Goal: Navigation & Orientation: Find specific page/section

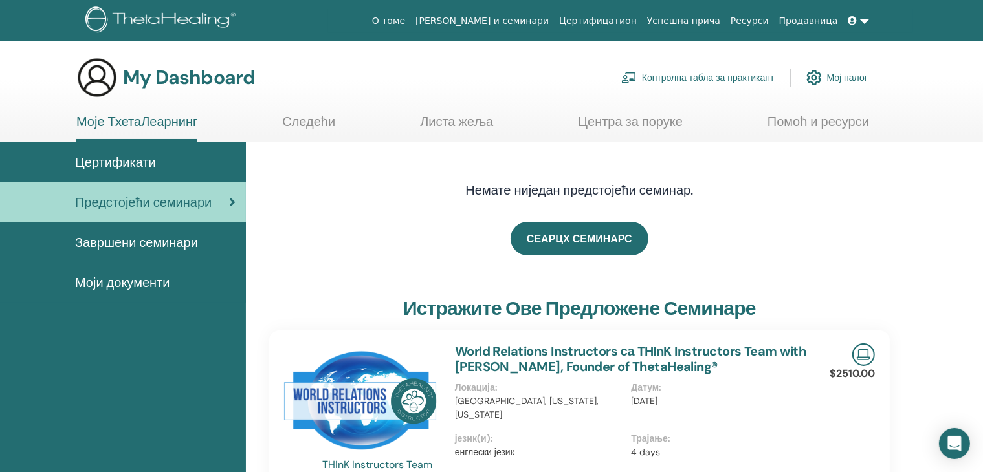
click at [164, 238] on span "Завршени семинари" at bounding box center [136, 242] width 123 height 19
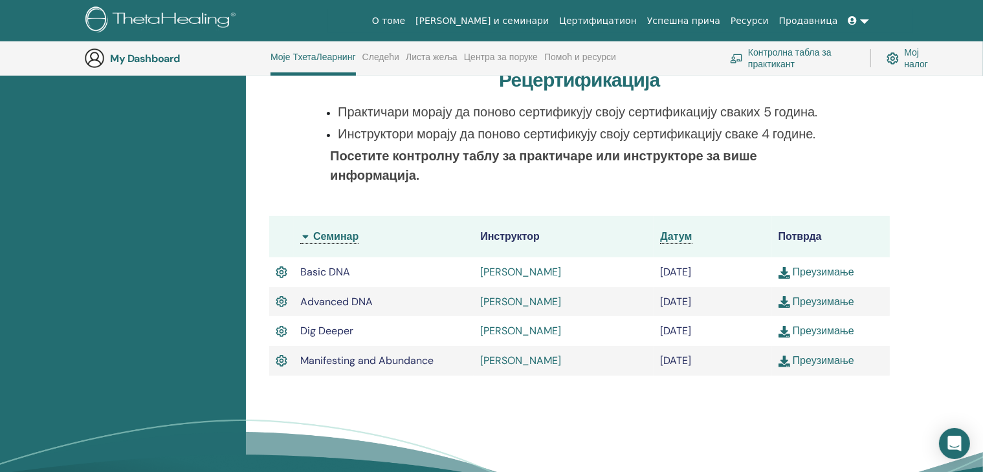
scroll to position [267, 0]
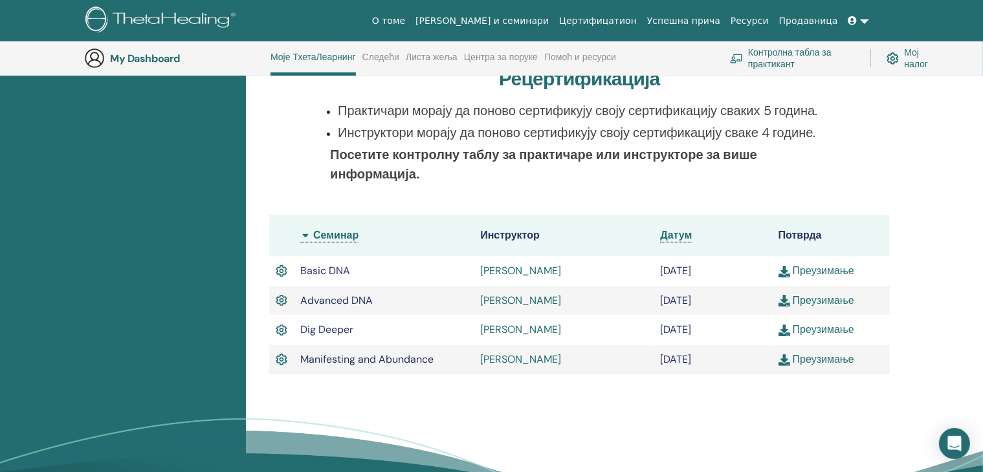
click at [812, 271] on link "Преузимање" at bounding box center [817, 271] width 76 height 14
click at [832, 298] on link "Преузимање" at bounding box center [817, 301] width 76 height 14
click at [825, 327] on link "Преузимање" at bounding box center [817, 330] width 76 height 14
click at [829, 361] on link "Преузимање" at bounding box center [817, 360] width 76 height 14
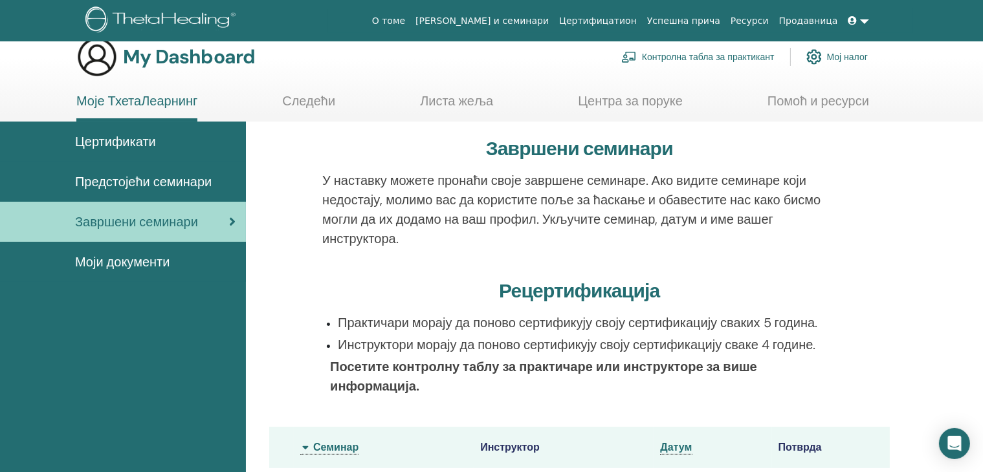
scroll to position [0, 0]
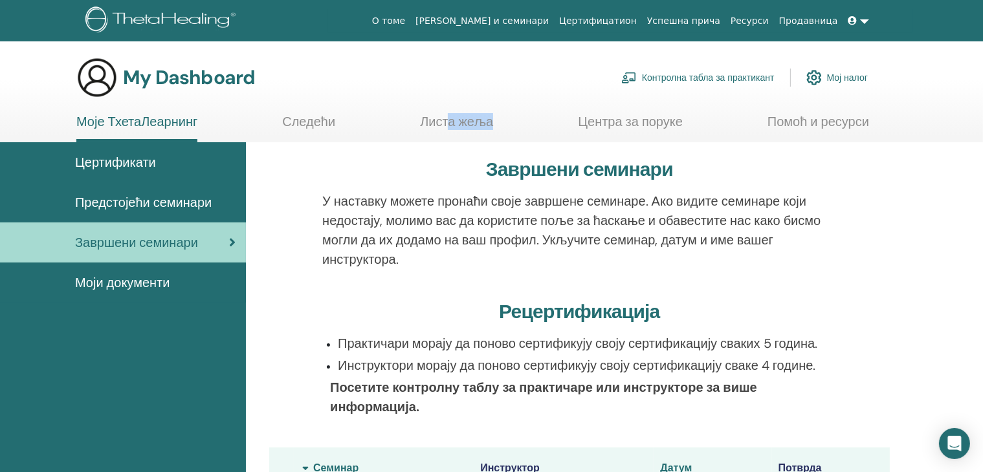
drag, startPoint x: 498, startPoint y: 112, endPoint x: 428, endPoint y: 118, distance: 70.8
click at [428, 118] on section "My Dashboard Контролна табла за практикант Мој налог Моје ТхетаЛеарнинг Следећи" at bounding box center [491, 99] width 983 height 85
click at [428, 118] on link "Листа жеља" at bounding box center [456, 126] width 73 height 25
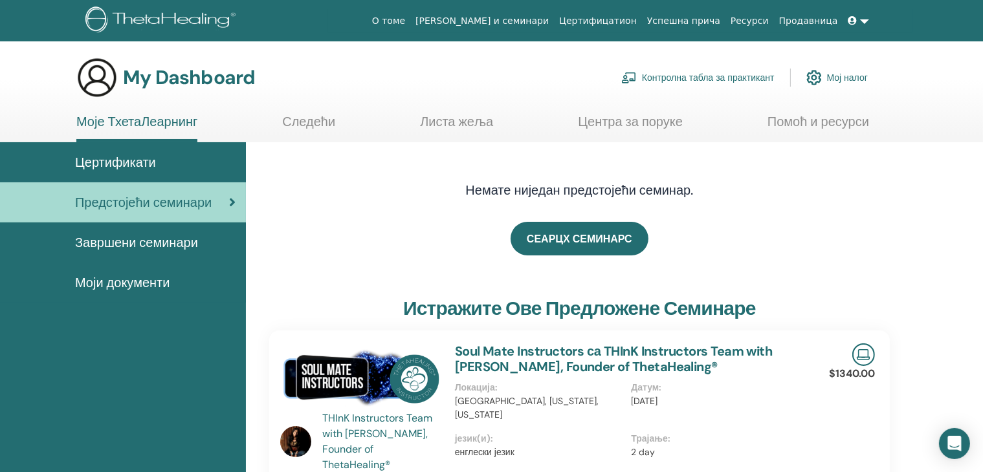
click at [125, 238] on span "Завршени семинари" at bounding box center [136, 242] width 123 height 19
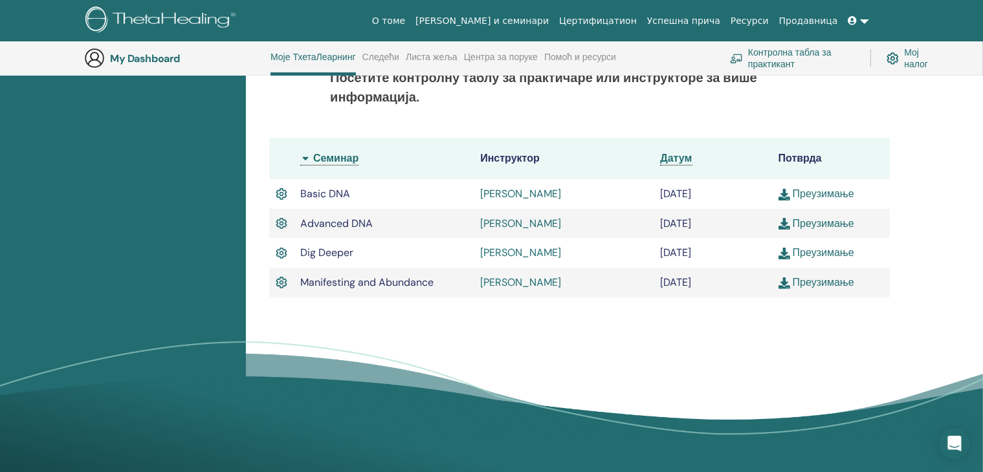
scroll to position [303, 0]
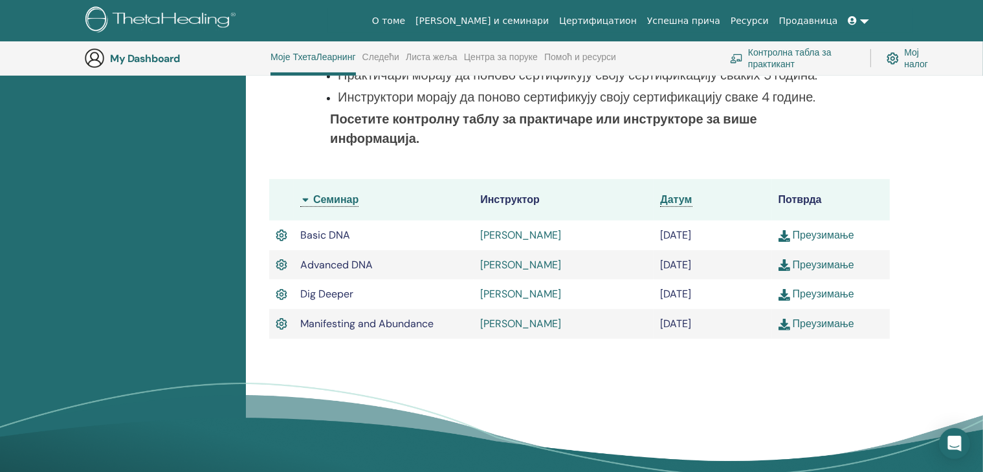
click at [813, 296] on link "Преузимање" at bounding box center [817, 294] width 76 height 14
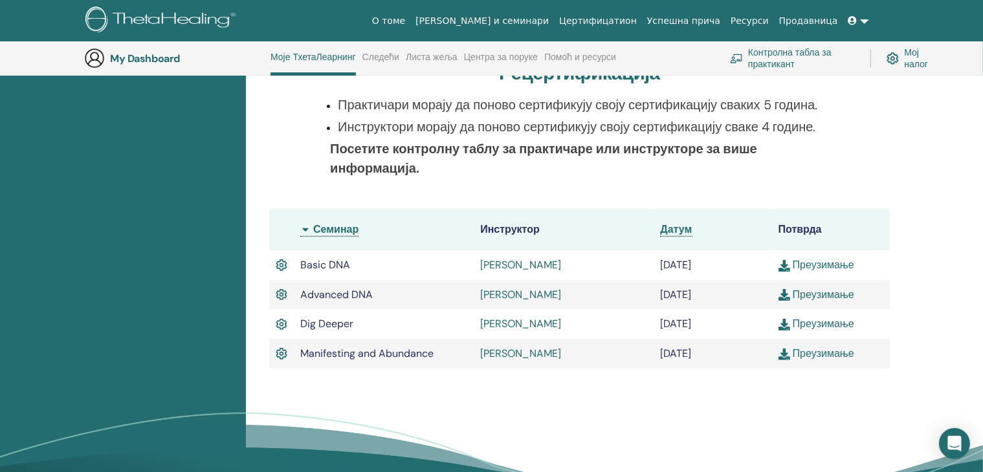
scroll to position [0, 0]
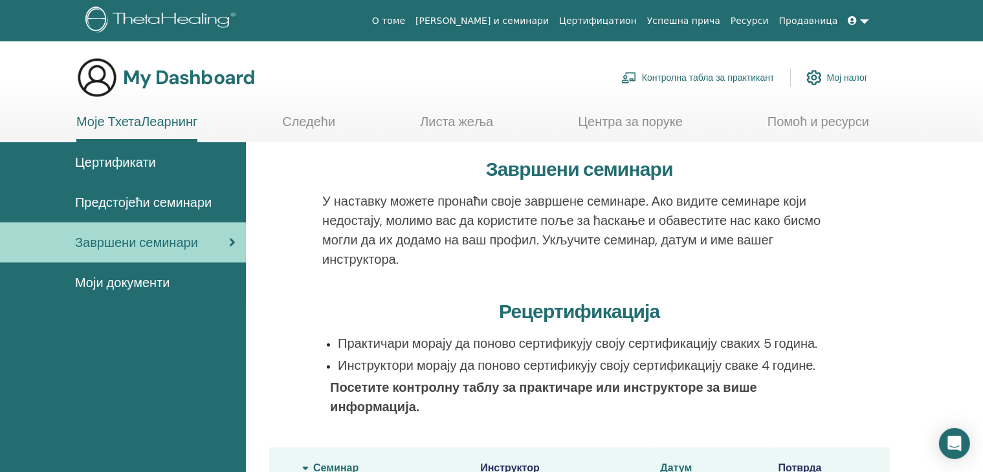
click at [137, 166] on span "Цертификати" at bounding box center [115, 162] width 81 height 19
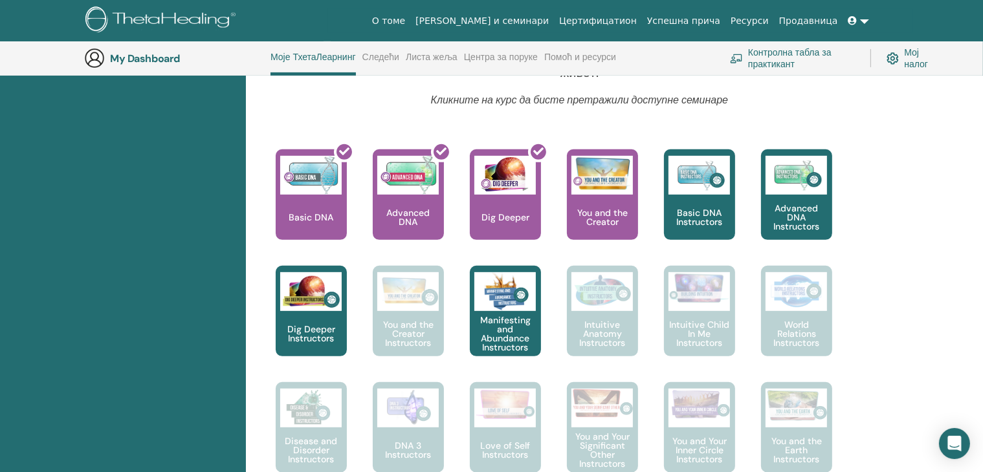
scroll to position [513, 0]
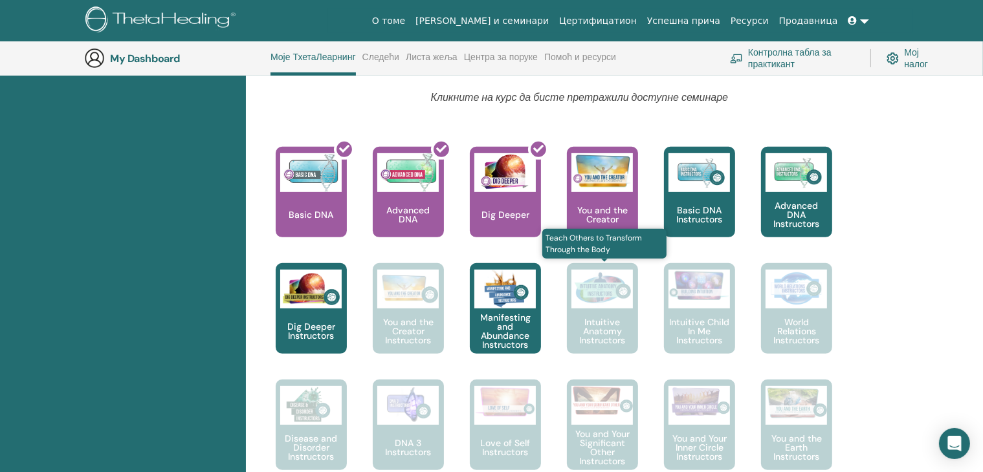
click at [593, 333] on p "Intuitive Anatomy Instructors" at bounding box center [602, 331] width 71 height 27
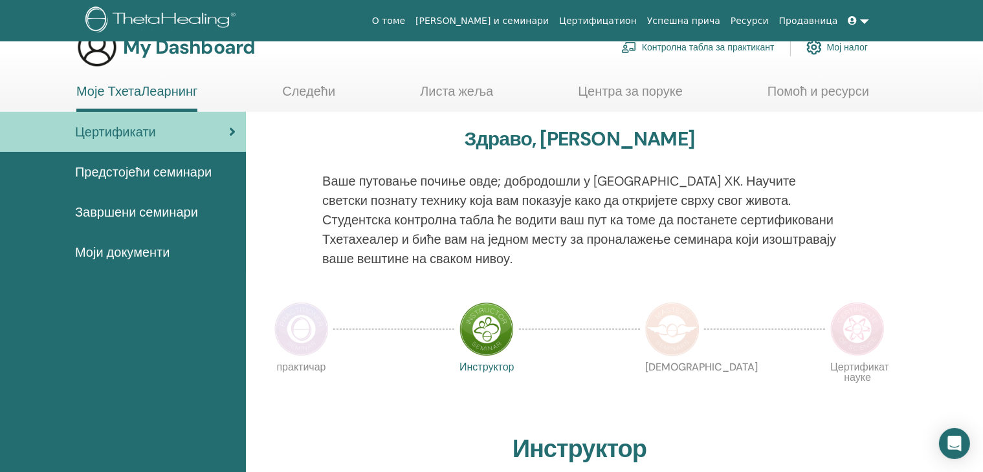
scroll to position [0, 0]
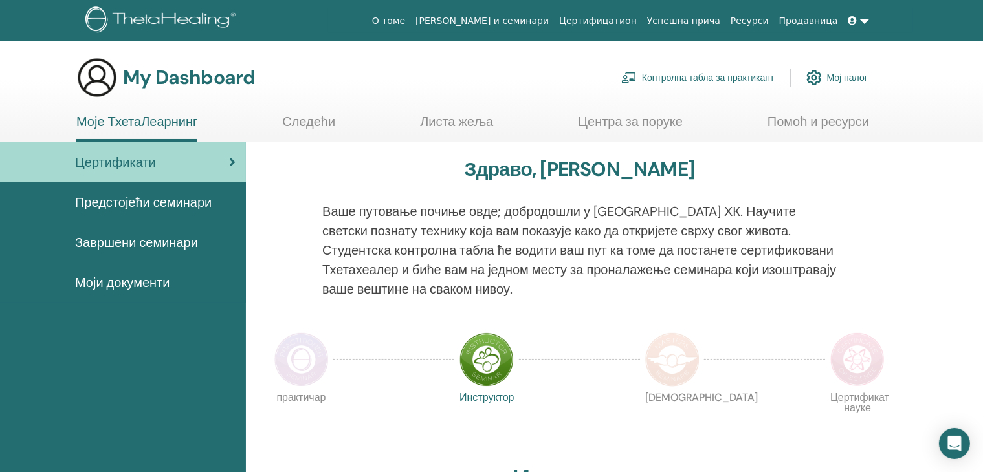
click at [324, 120] on link "Следећи" at bounding box center [308, 126] width 53 height 25
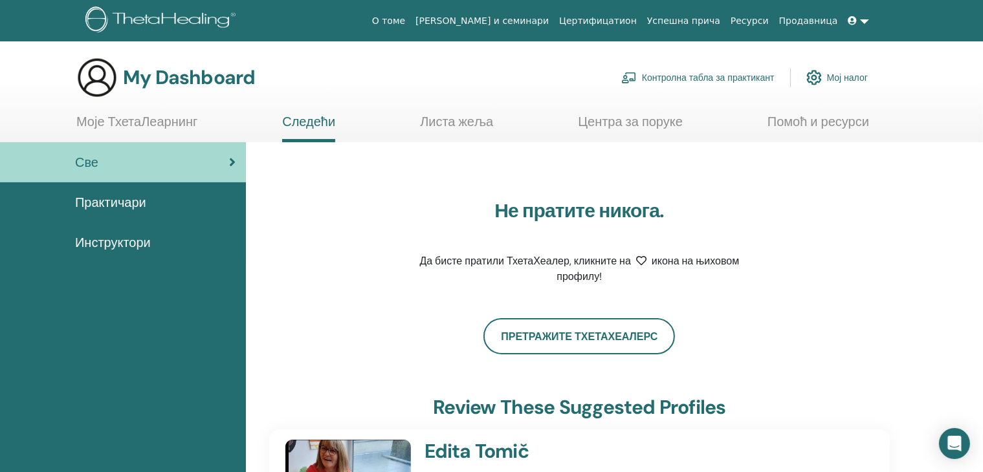
click at [441, 109] on section "My Dashboard Контролна табла за практикант Мој налог Моје ТхетаЛеарнинг Следећи" at bounding box center [491, 99] width 983 height 85
click at [458, 116] on link "Листа жеља" at bounding box center [456, 126] width 73 height 25
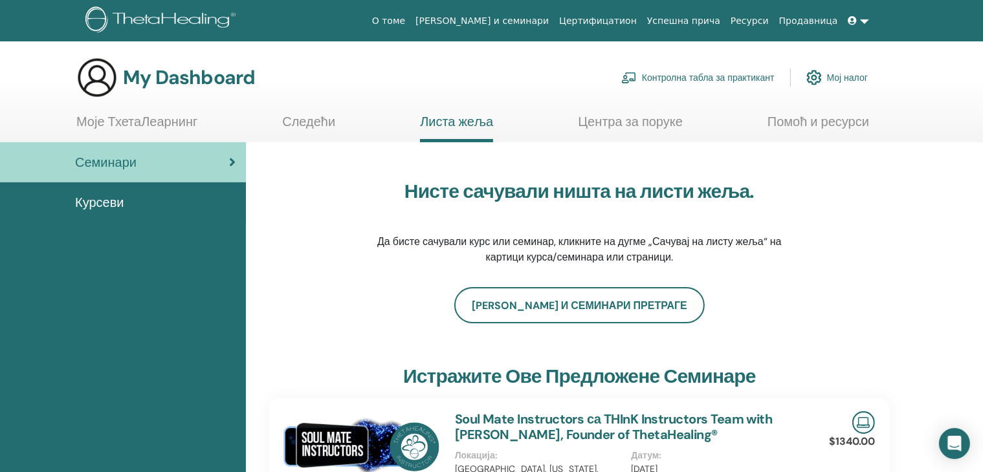
click at [614, 122] on link "Центра за поруке" at bounding box center [630, 126] width 105 height 25
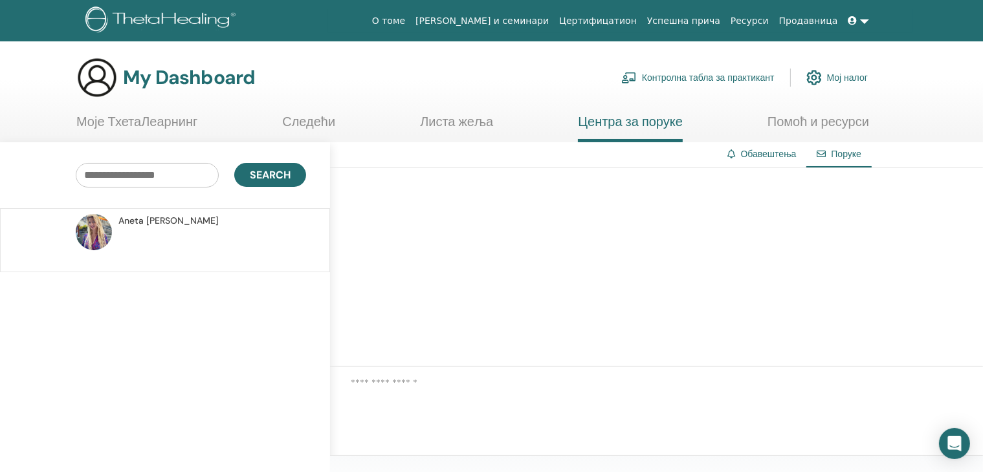
click at [789, 117] on link "Помоћ и ресурси" at bounding box center [819, 126] width 102 height 25
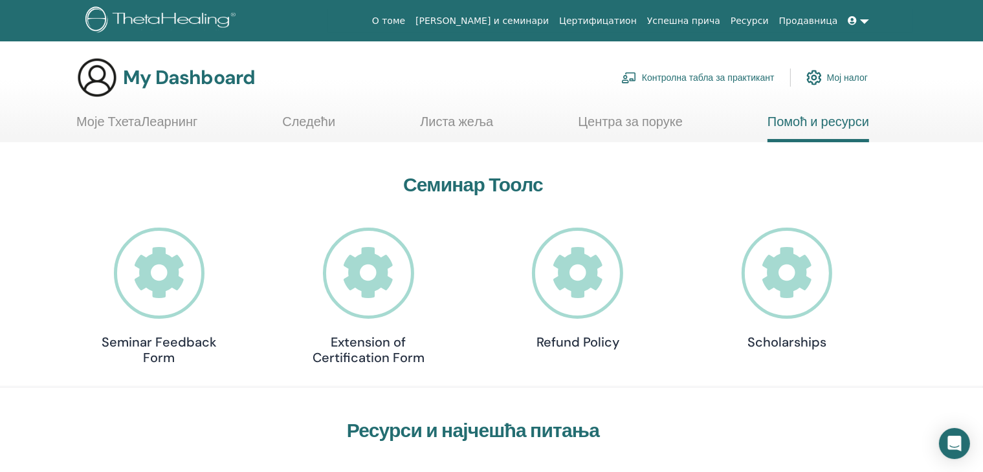
click at [625, 126] on link "Центра за поруке" at bounding box center [630, 126] width 105 height 25
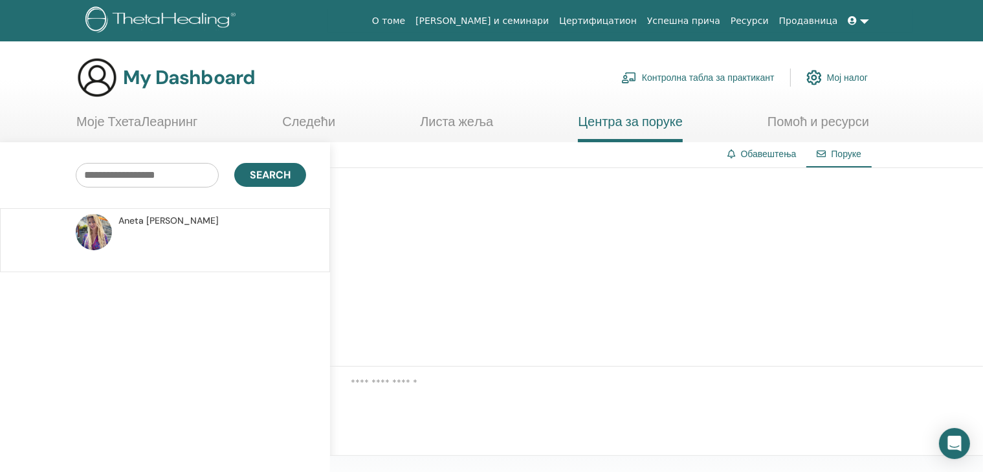
click at [166, 254] on p at bounding box center [212, 247] width 188 height 39
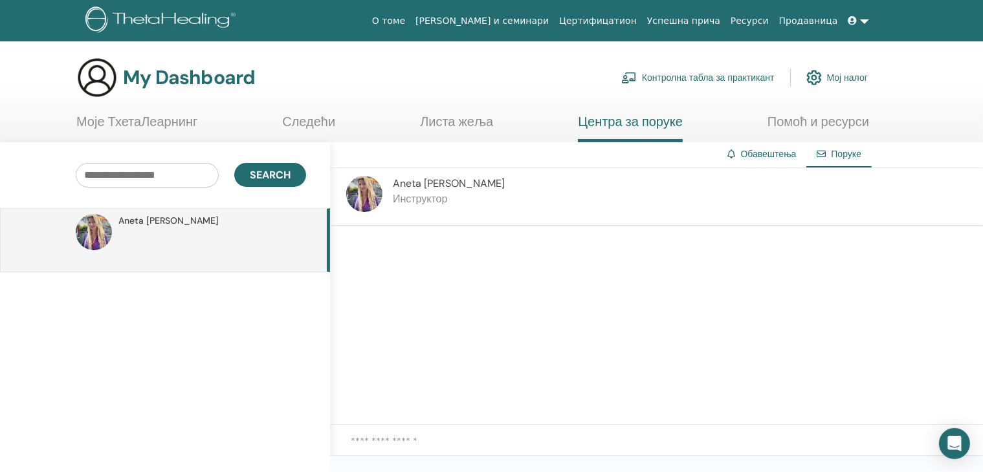
click at [435, 188] on span "Aneta Dimitrovski" at bounding box center [449, 184] width 112 height 14
click at [372, 191] on img at bounding box center [364, 194] width 36 height 36
click at [421, 186] on span "Aneta Dimitrovski" at bounding box center [449, 184] width 112 height 14
click at [359, 191] on img at bounding box center [364, 194] width 36 height 36
click at [770, 153] on link "Обавештења" at bounding box center [769, 154] width 56 height 12
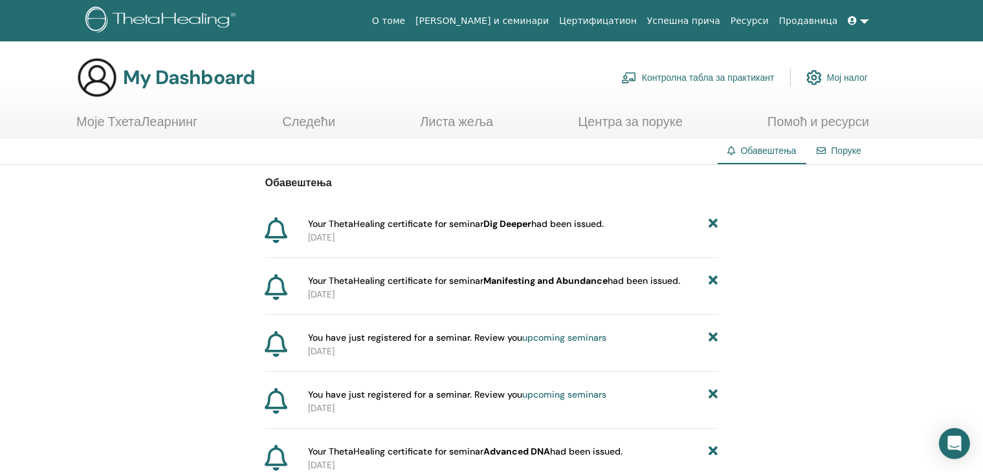
click at [627, 21] on link "Цертифицатион" at bounding box center [598, 21] width 88 height 24
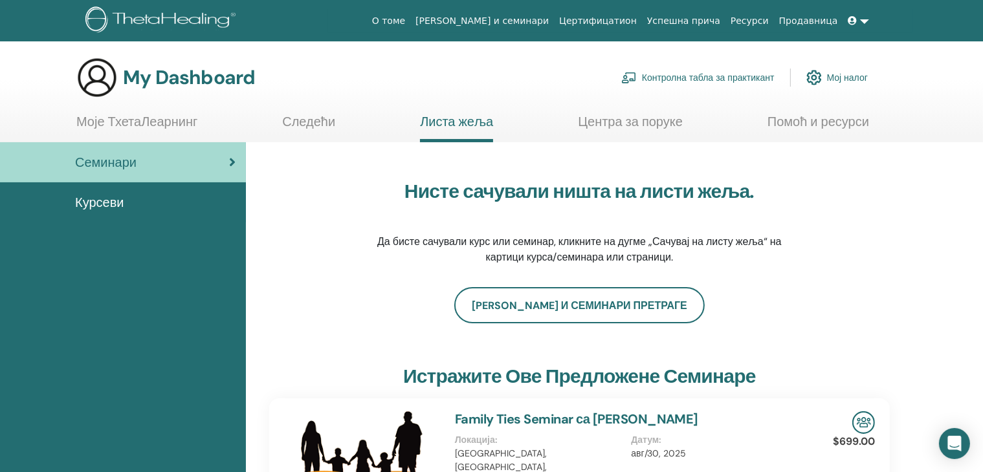
click at [96, 194] on span "Курсеви" at bounding box center [99, 202] width 49 height 19
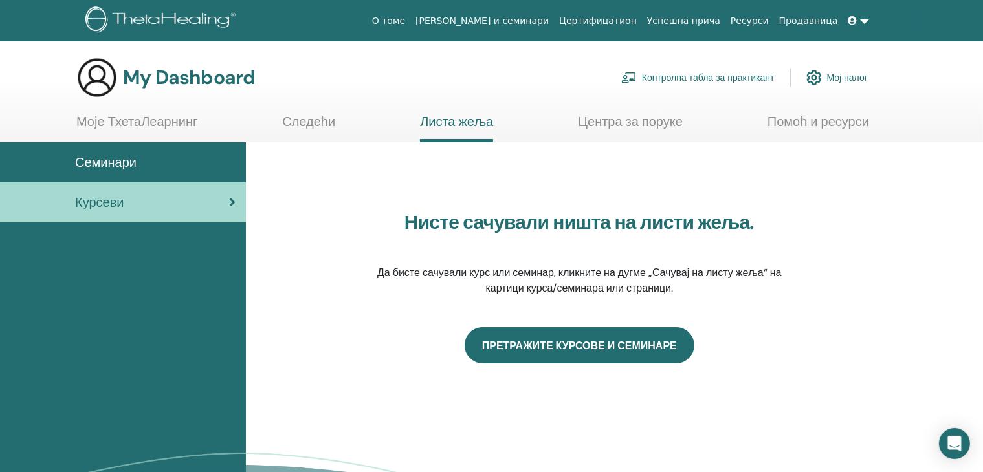
click at [561, 342] on link "ПРЕТРАЖИТЕ КУРСОВЕ И СЕМИНАРЕ" at bounding box center [580, 346] width 230 height 36
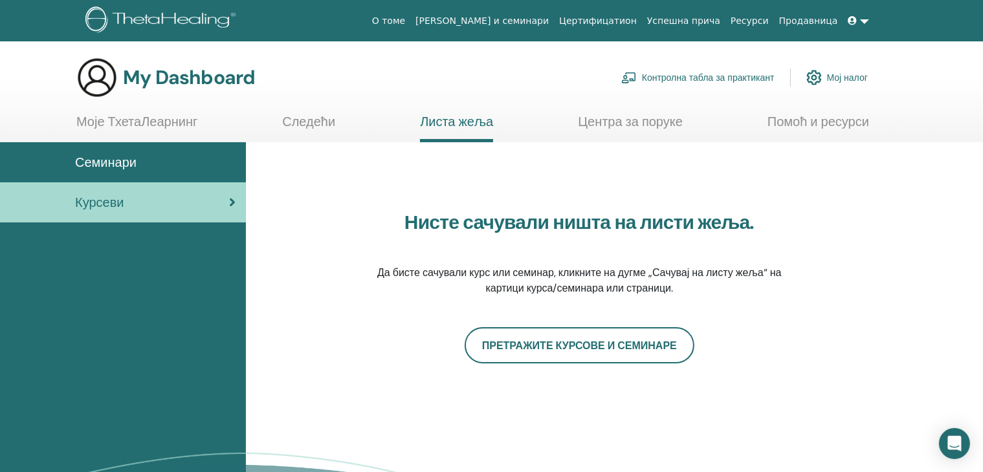
click at [128, 157] on span "Семинари" at bounding box center [105, 162] width 61 height 19
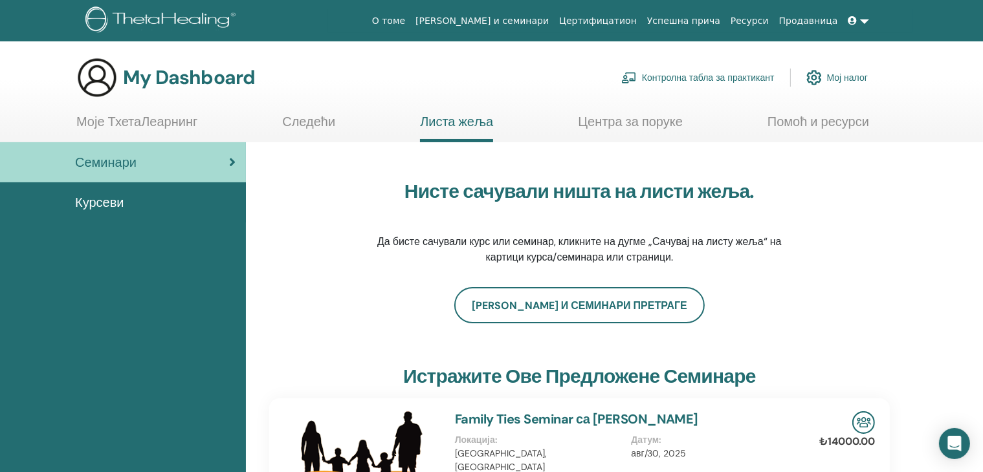
click at [816, 16] on link "Продавница" at bounding box center [808, 21] width 69 height 24
